Goal: Task Accomplishment & Management: Manage account settings

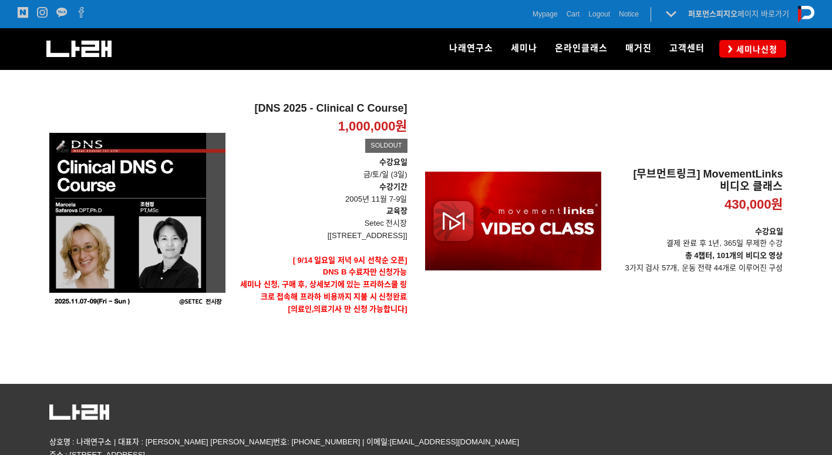
scroll to position [477, 0]
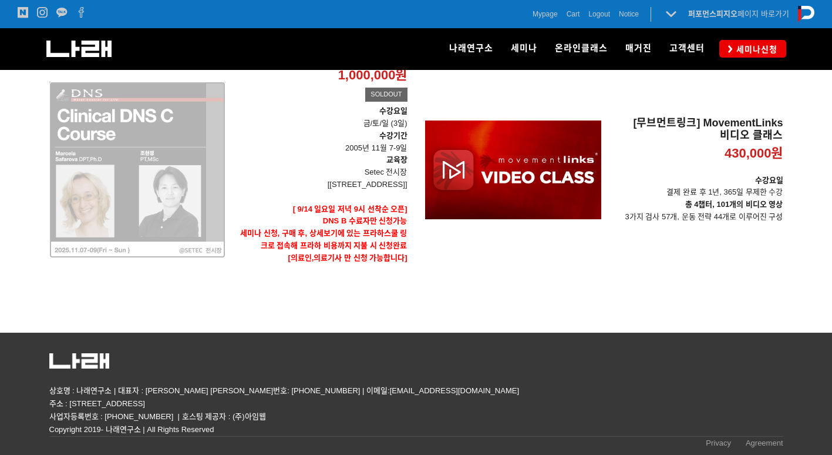
click at [185, 206] on div "[DNS 2025 - Clinical C Course] 1,000,000원 TIME SALE SOLDOUT" at bounding box center [137, 169] width 176 height 237
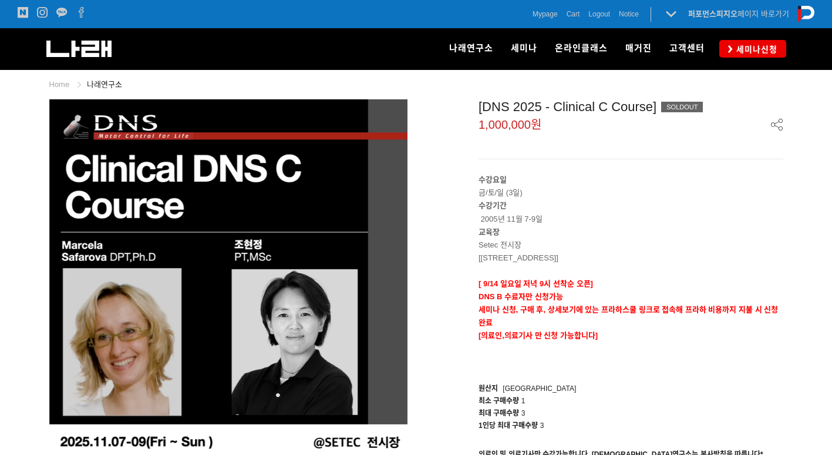
drag, startPoint x: 591, startPoint y: 260, endPoint x: 338, endPoint y: -43, distance: 395.3
click at [537, 16] on span "Mypage" at bounding box center [545, 14] width 25 height 12
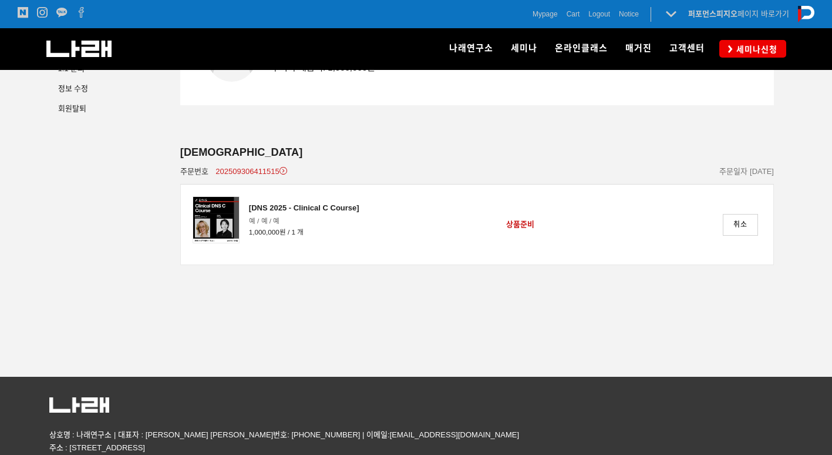
scroll to position [117, 0]
